Goal: Task Accomplishment & Management: Use online tool/utility

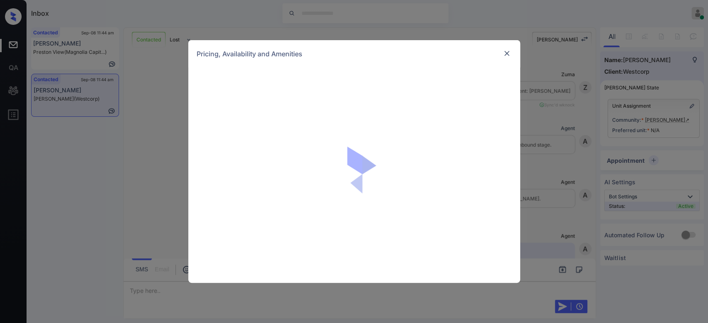
scroll to position [876, 0]
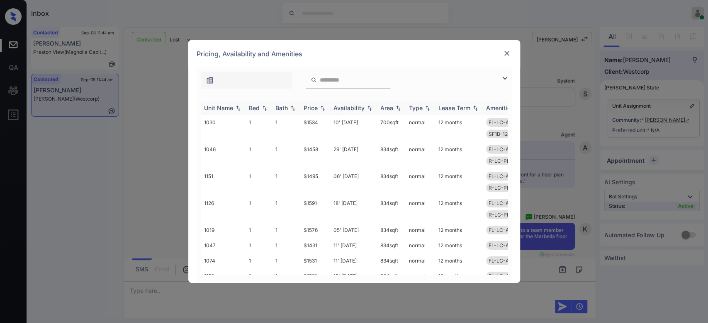
click at [315, 104] on div "Price" at bounding box center [310, 107] width 14 height 7
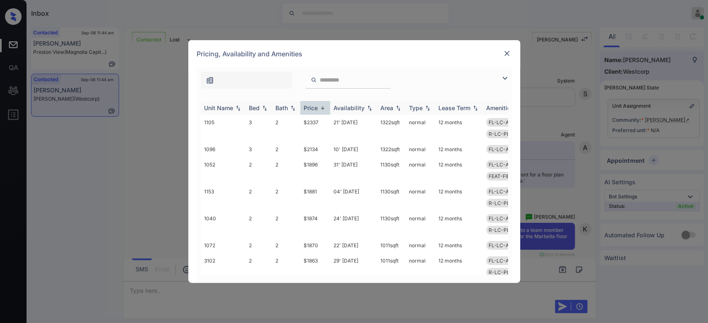
click at [315, 104] on div "Price" at bounding box center [310, 107] width 14 height 7
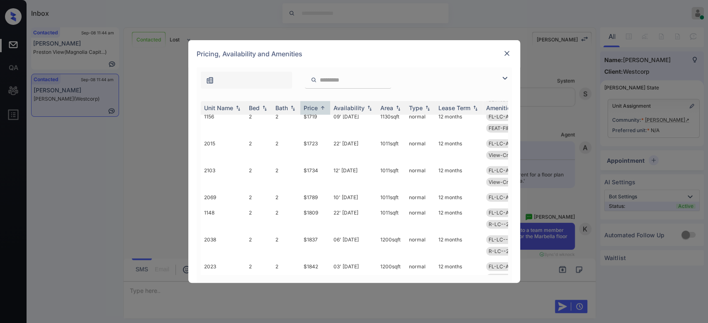
scroll to position [0, 0]
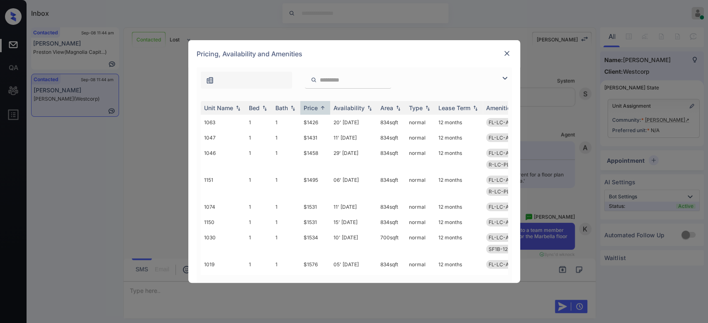
click at [507, 51] on img at bounding box center [507, 53] width 8 height 8
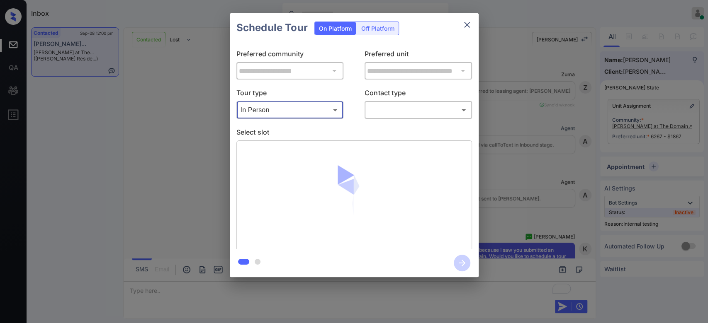
scroll to position [3168, 0]
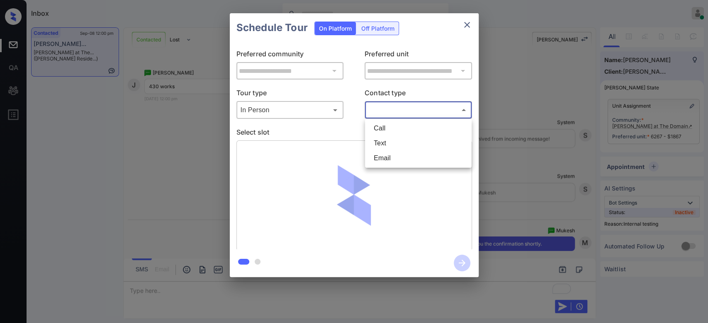
click at [411, 111] on body "Inbox Mukesh Online Set yourself offline Set yourself on break Profile Switch t…" at bounding box center [354, 161] width 708 height 323
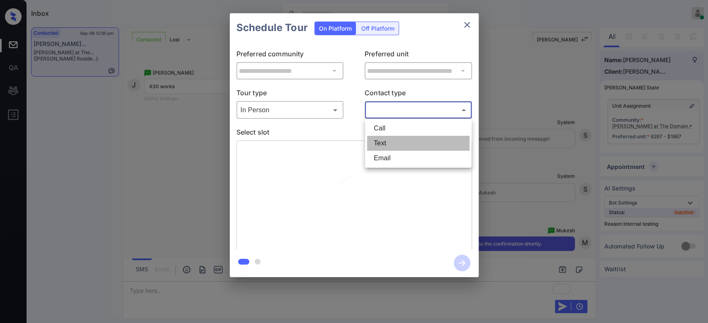
click at [400, 143] on li "Text" at bounding box center [418, 143] width 102 height 15
type input "****"
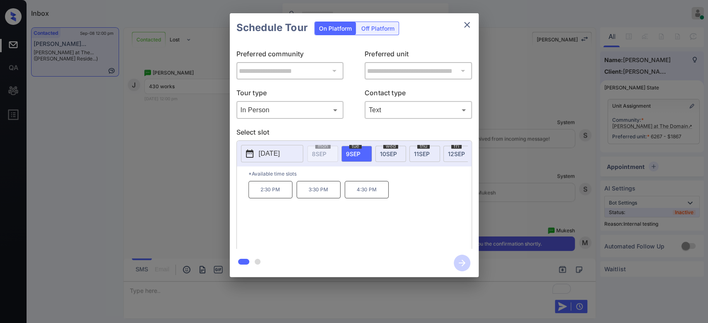
click at [357, 199] on p "4:30 PM" at bounding box center [367, 189] width 44 height 17
click at [466, 264] on icon "button" at bounding box center [462, 263] width 17 height 17
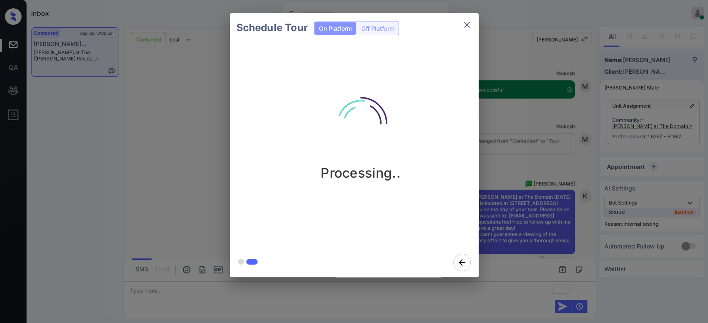
scroll to position [3427, 0]
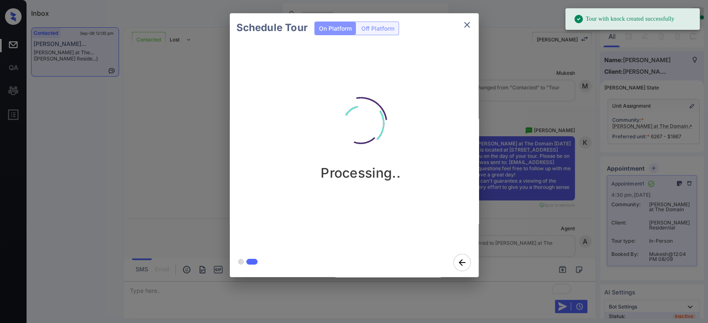
click at [547, 138] on div "Schedule Tour On Platform Off Platform Processing.." at bounding box center [354, 145] width 708 height 291
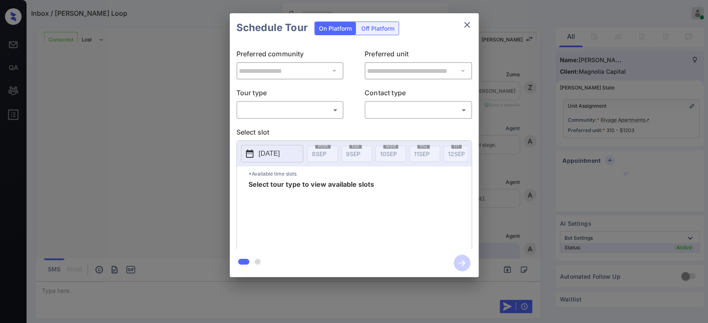
scroll to position [1370, 0]
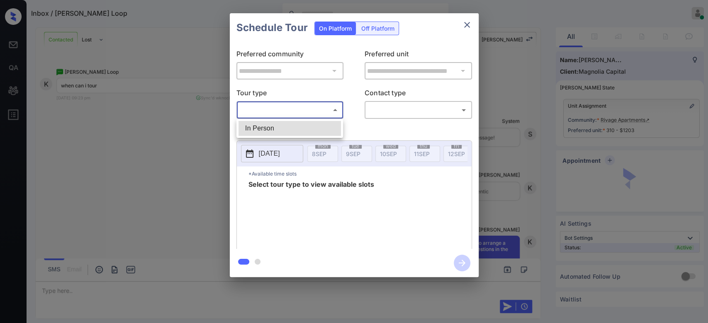
click at [311, 103] on body "Inbox / Kate Loop Mukesh Online Set yourself offline Set yourself on break Prof…" at bounding box center [354, 161] width 708 height 323
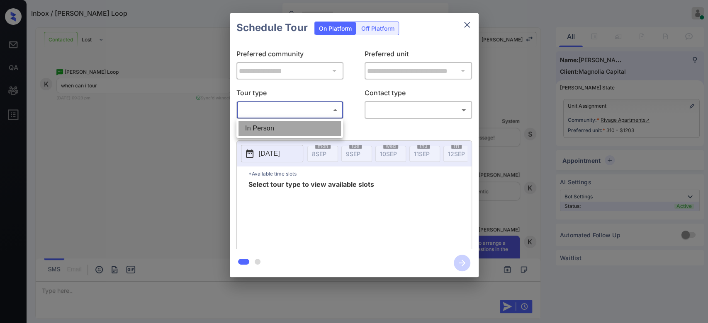
click at [275, 124] on li "In Person" at bounding box center [289, 128] width 102 height 15
type input "********"
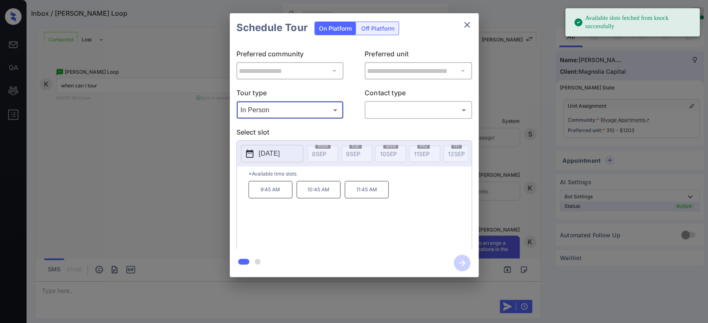
click at [279, 154] on p "2025-09-17" at bounding box center [269, 154] width 21 height 10
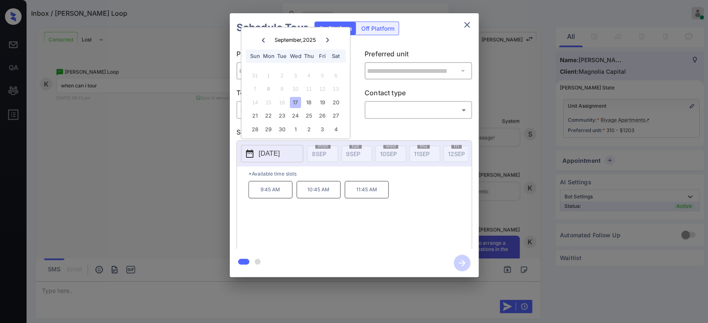
click at [342, 40] on div "September , 2025 Sun Mon Tue Wed Thu Fri Sat" at bounding box center [295, 46] width 109 height 39
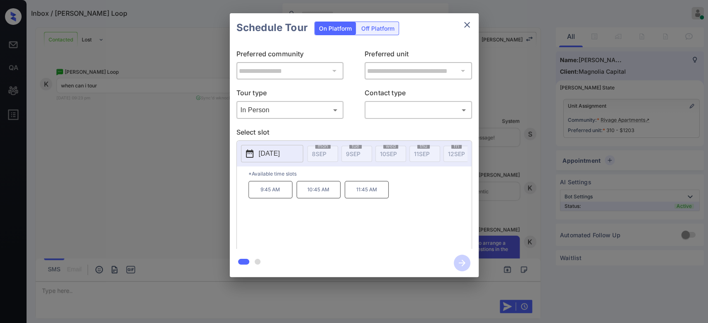
click at [415, 39] on div "Schedule Tour On Platform Off Platform" at bounding box center [354, 27] width 249 height 29
click at [131, 185] on div "**********" at bounding box center [354, 145] width 708 height 291
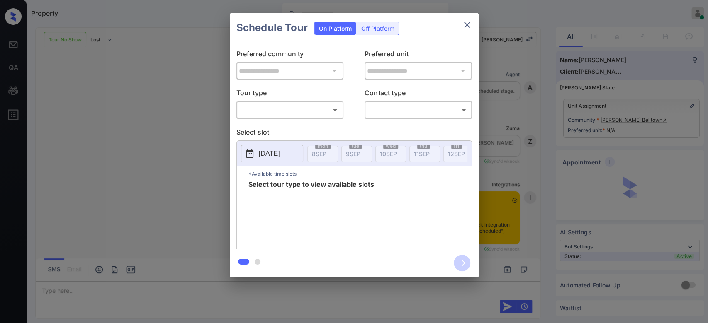
scroll to position [376, 0]
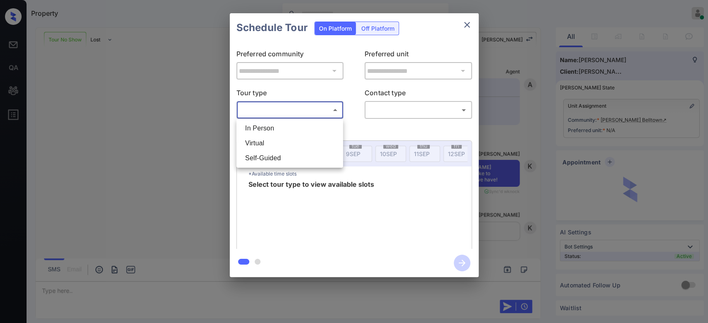
click at [308, 108] on body "Property Mukesh Online Set yourself offline Set yourself on break Profile Switc…" at bounding box center [354, 161] width 708 height 323
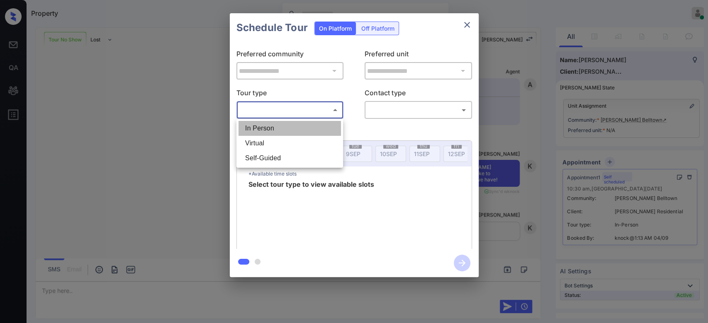
click at [277, 128] on li "In Person" at bounding box center [289, 128] width 102 height 15
type input "********"
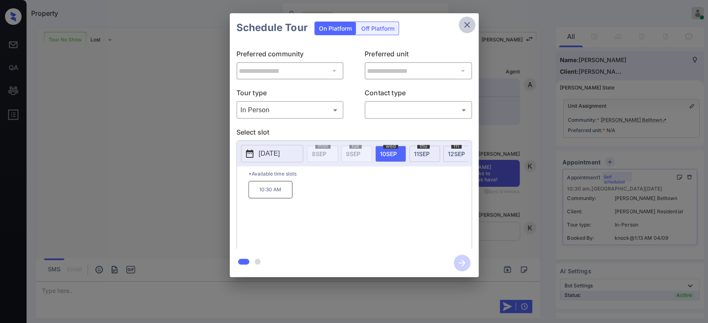
click at [464, 28] on icon "close" at bounding box center [467, 25] width 10 height 10
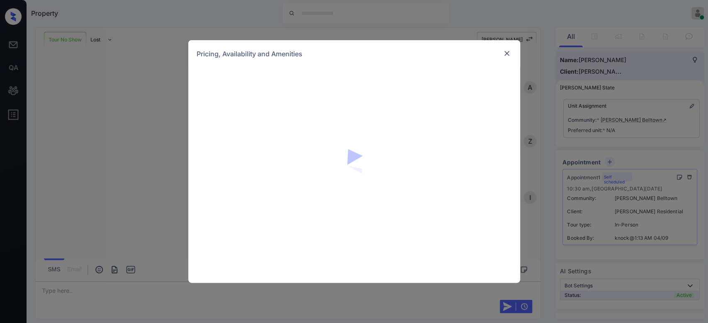
scroll to position [376, 0]
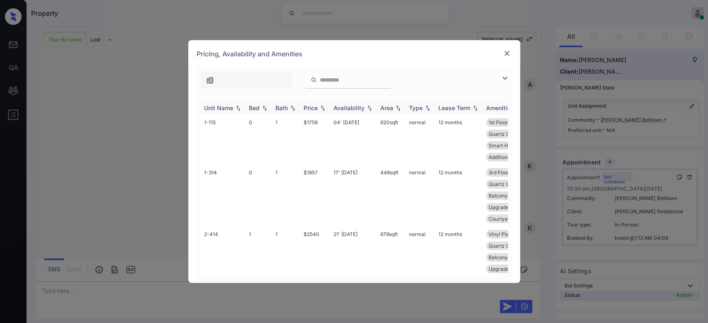
click at [311, 109] on div "Price" at bounding box center [310, 107] width 14 height 7
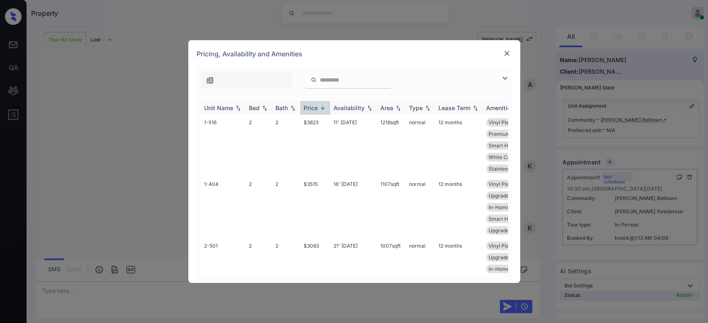
click at [311, 109] on div "Price" at bounding box center [310, 107] width 14 height 7
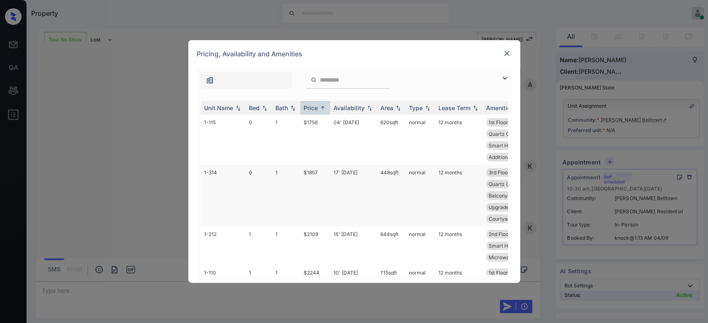
click at [314, 174] on td "$1857" at bounding box center [315, 196] width 30 height 62
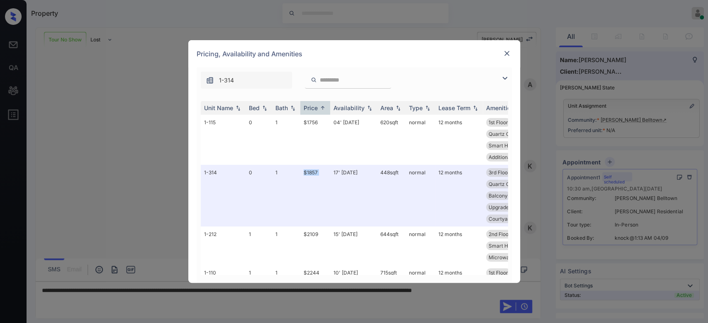
click at [507, 52] on img at bounding box center [507, 53] width 8 height 8
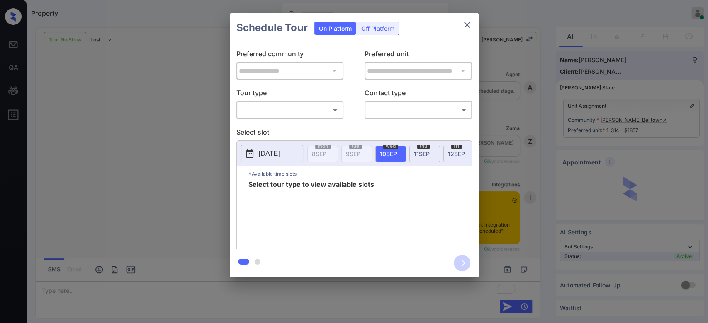
scroll to position [430, 0]
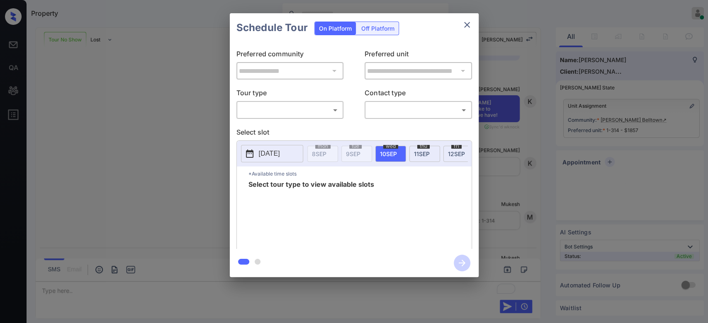
click at [315, 112] on body "Property Mukesh Online Set yourself offline Set yourself on break Profile Switc…" at bounding box center [354, 161] width 708 height 323
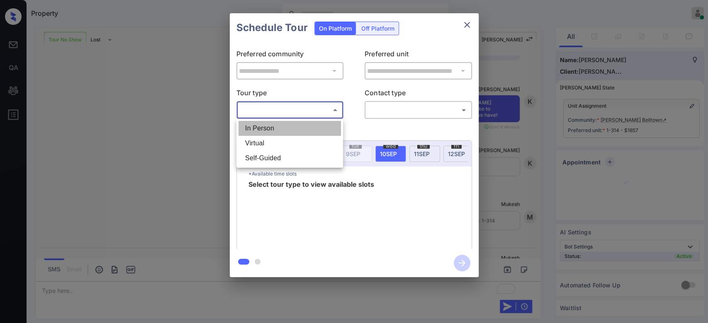
click at [272, 123] on li "In Person" at bounding box center [289, 128] width 102 height 15
type input "********"
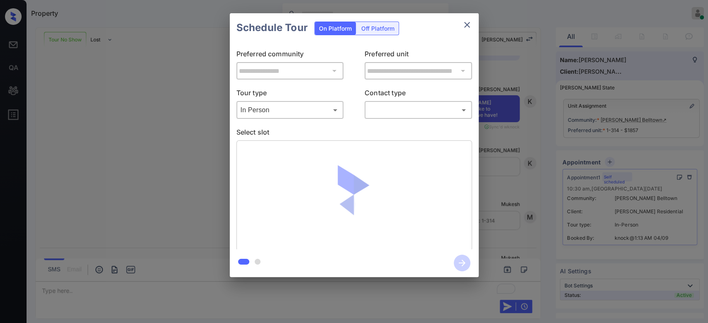
drag, startPoint x: 390, startPoint y: 117, endPoint x: 382, endPoint y: 104, distance: 14.9
click at [382, 104] on div "​ ​" at bounding box center [417, 110] width 107 height 18
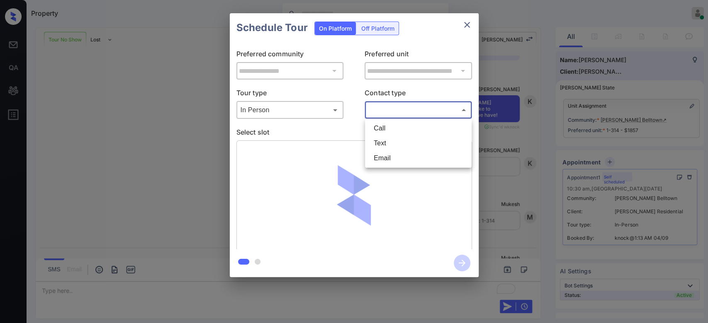
drag, startPoint x: 382, startPoint y: 104, endPoint x: 379, endPoint y: 143, distance: 39.1
click at [379, 143] on body "Property Mukesh Online Set yourself offline Set yourself on break Profile Switc…" at bounding box center [354, 161] width 708 height 323
click at [379, 143] on li "Text" at bounding box center [418, 143] width 102 height 15
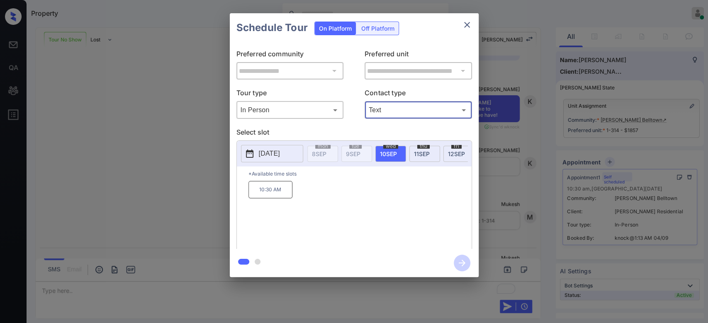
type input "****"
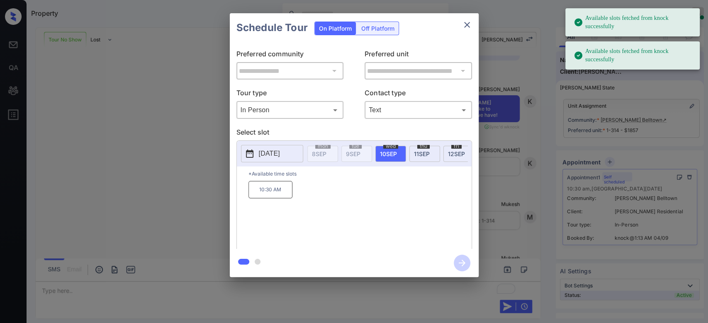
click at [268, 199] on p "10:30 AM" at bounding box center [270, 189] width 44 height 17
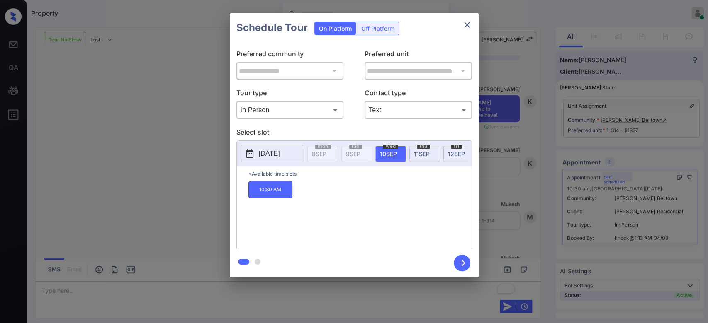
click at [454, 257] on button "button" at bounding box center [462, 263] width 27 height 22
